Goal: Check status: Check status

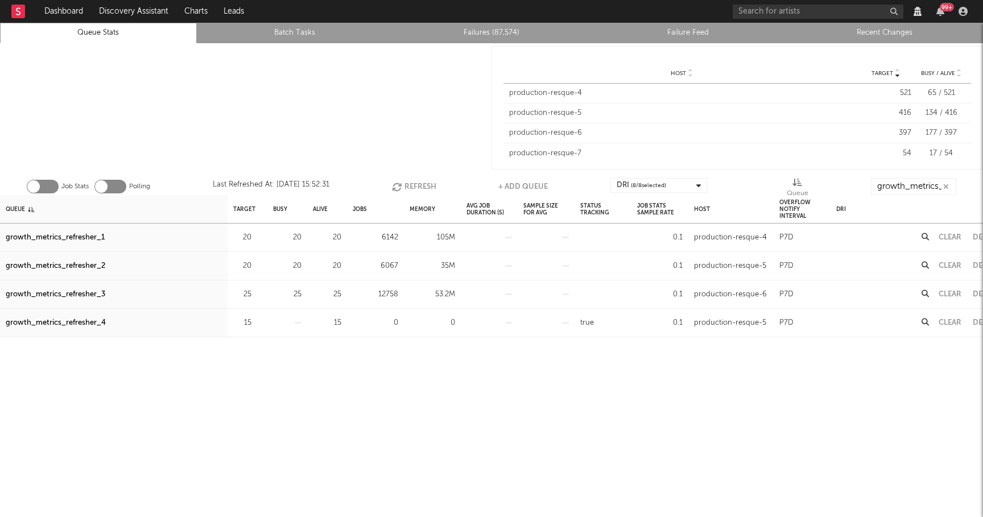
click at [413, 190] on button "Refresh" at bounding box center [414, 186] width 44 height 17
click at [90, 293] on div "growth_metrics_refresher_3" at bounding box center [56, 295] width 100 height 14
click at [96, 264] on div "growth_metrics_refresher_2" at bounding box center [56, 266] width 100 height 14
click at [82, 235] on div "growth_metrics_refresher_1" at bounding box center [55, 238] width 99 height 14
click at [75, 297] on div "growth_metrics_refresher_3" at bounding box center [56, 295] width 100 height 14
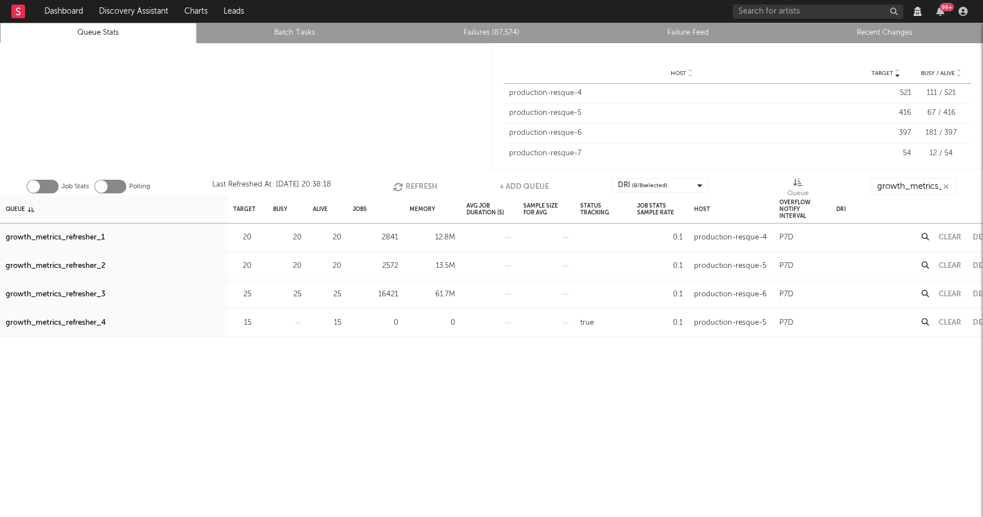
click at [415, 185] on button "Refresh" at bounding box center [415, 186] width 44 height 17
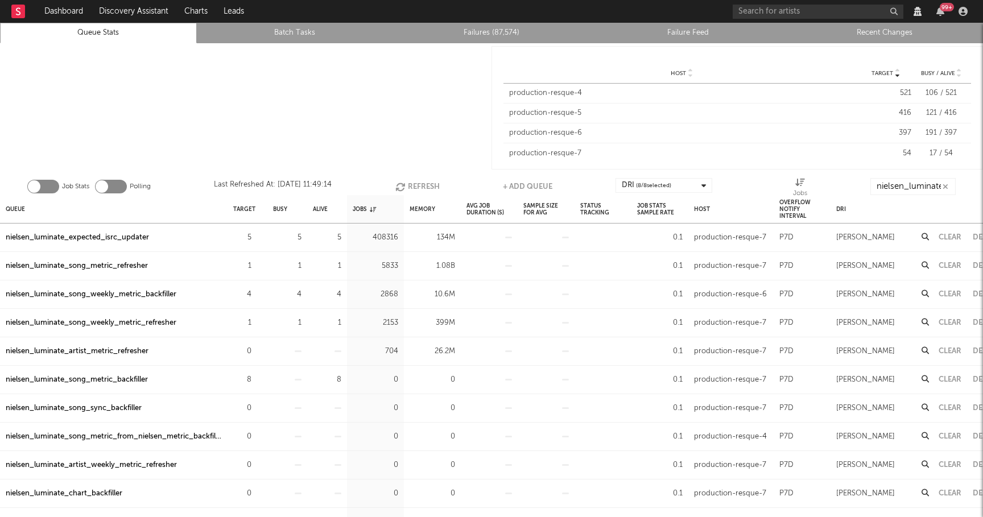
click at [421, 181] on button "Refresh" at bounding box center [417, 186] width 44 height 17
click at [421, 181] on button "Refresh" at bounding box center [418, 186] width 44 height 17
click at [94, 237] on div "nielsen_luminate_song_metric_refresher" at bounding box center [77, 238] width 142 height 14
click at [125, 269] on div "nielsen_luminate_song_weekly_metric_refresher" at bounding box center [91, 266] width 171 height 14
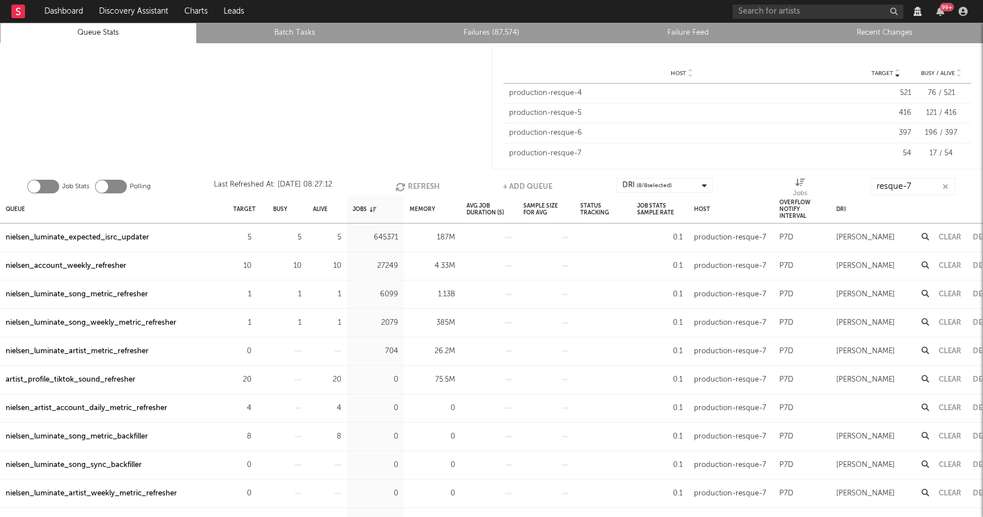
click at [417, 183] on button "Refresh" at bounding box center [417, 186] width 44 height 17
click at [946, 185] on icon "button" at bounding box center [945, 186] width 6 height 7
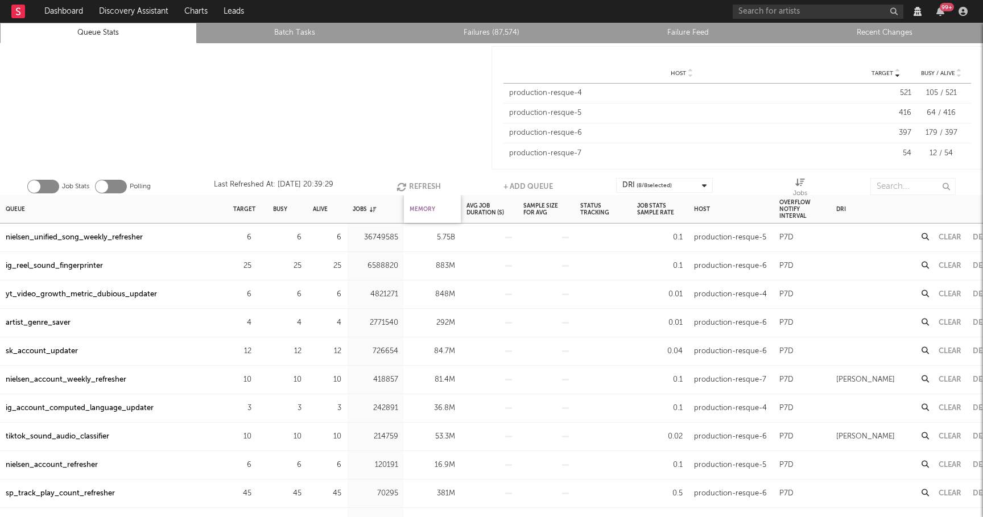
click at [426, 205] on div "Memory" at bounding box center [422, 209] width 26 height 24
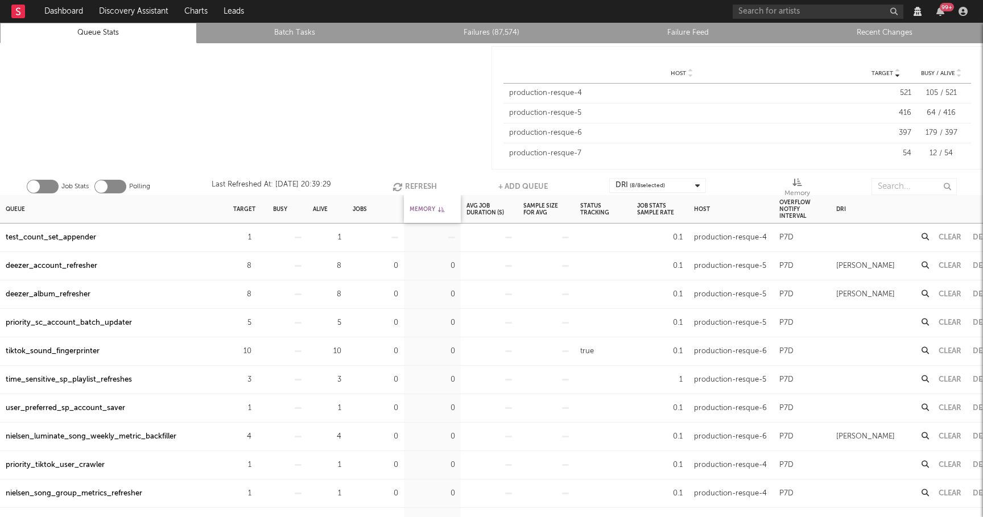
click at [426, 205] on div "Memory" at bounding box center [426, 209] width 35 height 24
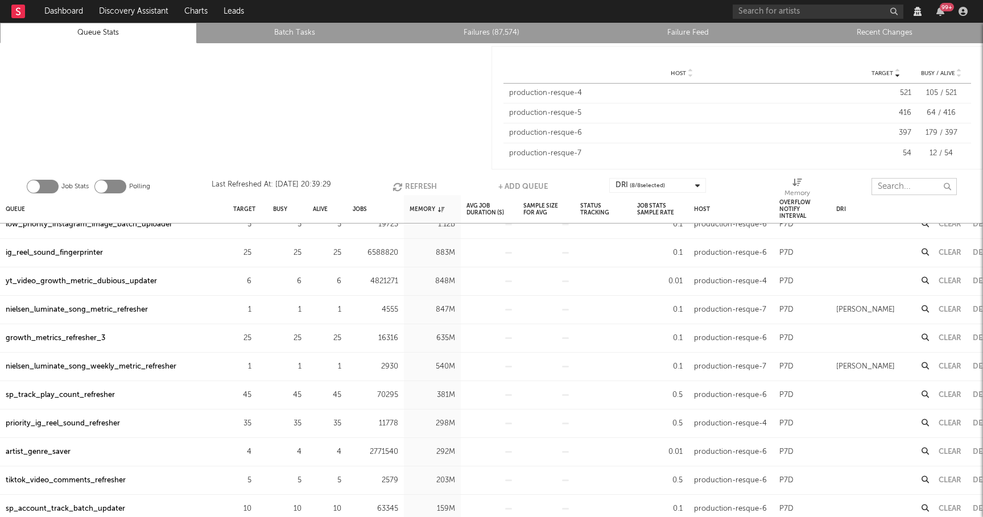
click at [880, 181] on input "text" at bounding box center [913, 186] width 85 height 17
type input "fb"
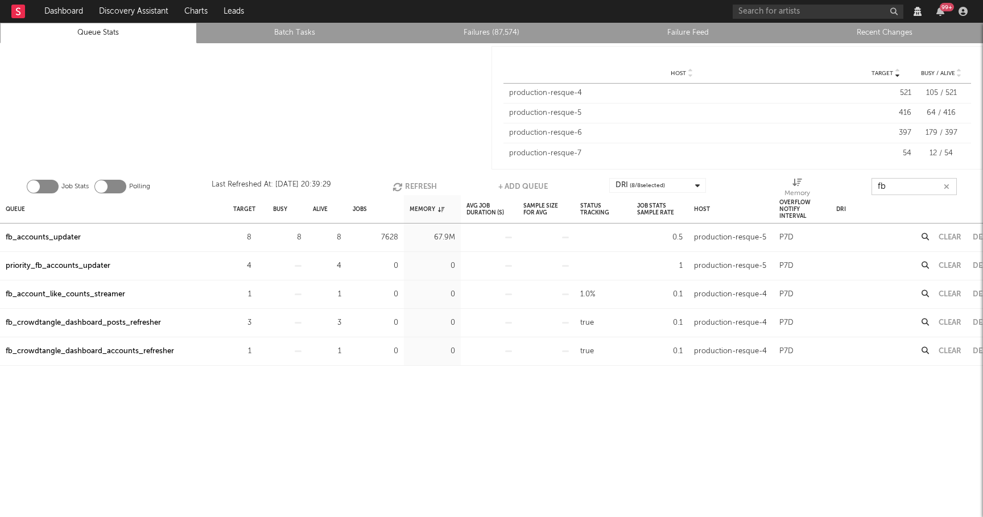
click at [947, 183] on icon "button" at bounding box center [946, 186] width 6 height 7
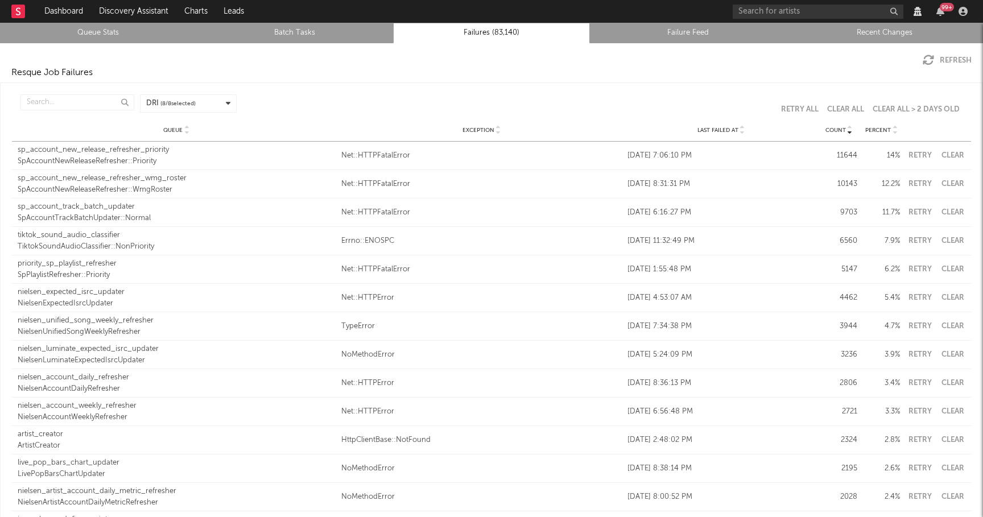
click at [115, 160] on div "SpAccountNewReleaseRefresher::Priority" at bounding box center [177, 161] width 318 height 11
click at [740, 136] on div "Queue Exception Last Failed At Count Percent" at bounding box center [491, 130] width 959 height 23
click at [740, 134] on div "Queue Exception Last Failed At Count Percent" at bounding box center [491, 130] width 959 height 23
click at [745, 132] on div "Last Failed At" at bounding box center [720, 130] width 187 height 9
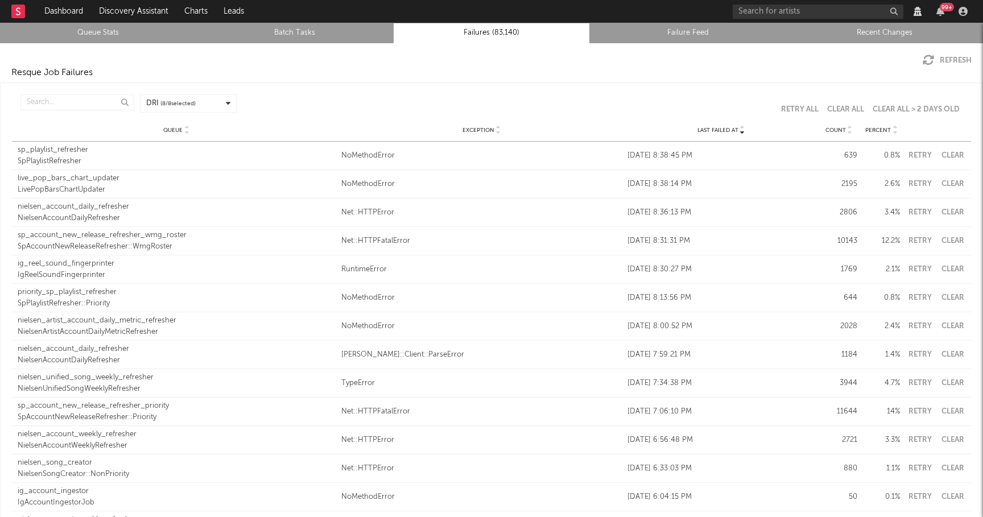
click at [852, 136] on div "Queue Exception Last Failed At Count Percent" at bounding box center [491, 130] width 959 height 23
click at [851, 134] on div "Queue Exception Last Failed At Count Percent" at bounding box center [491, 130] width 959 height 23
click at [849, 132] on icon at bounding box center [850, 132] width 6 height 5
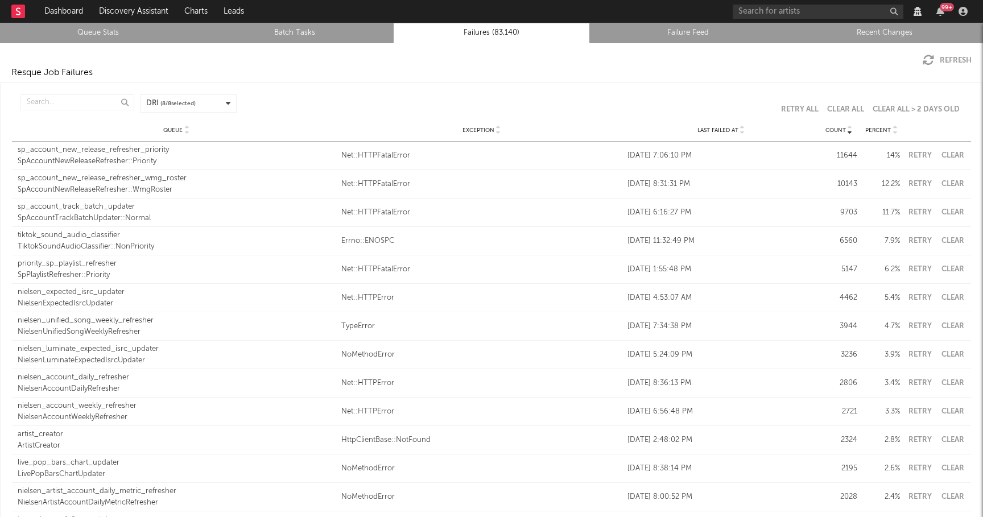
click at [957, 155] on button "Clear" at bounding box center [952, 155] width 26 height 7
